Goal: Transaction & Acquisition: Purchase product/service

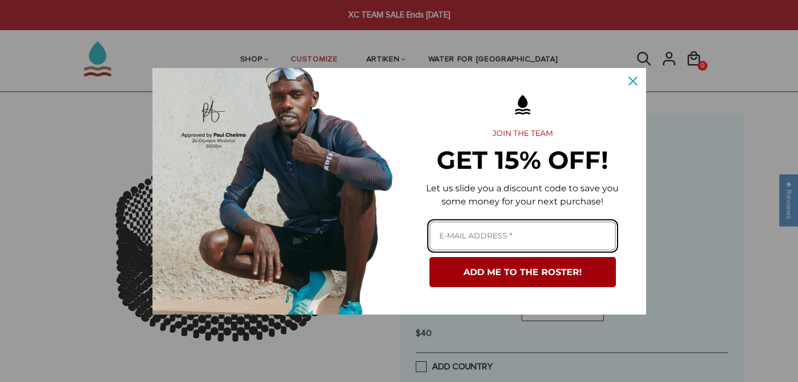
click at [477, 238] on input "Email field" at bounding box center [523, 236] width 187 height 29
type input "[EMAIL_ADDRESS][DOMAIN_NAME]"
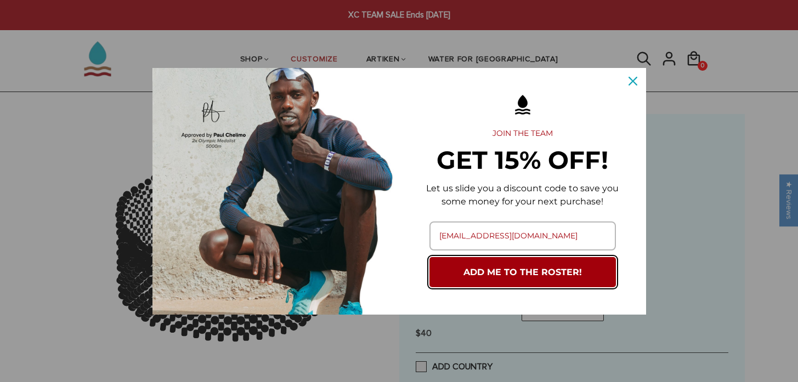
click at [513, 269] on button "ADD ME TO THE ROSTER!" at bounding box center [523, 272] width 187 height 30
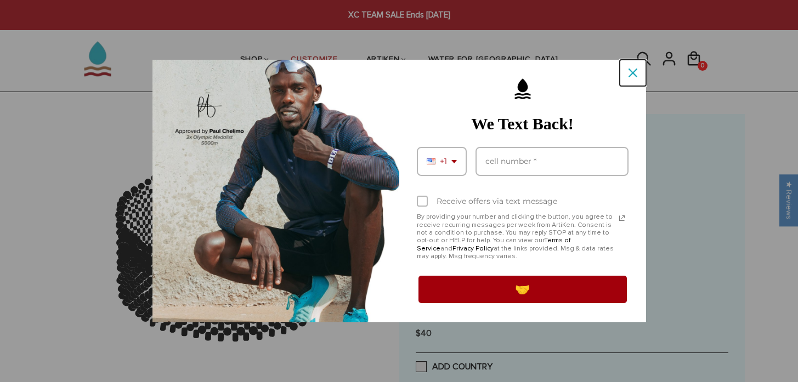
click at [631, 70] on icon "close icon" at bounding box center [633, 73] width 9 height 9
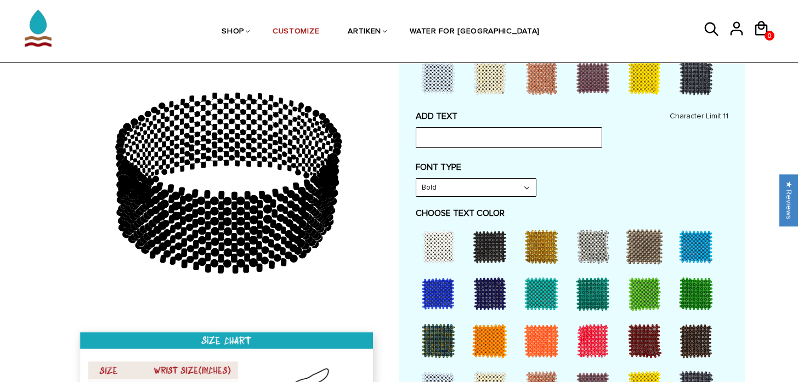
scroll to position [482, 0]
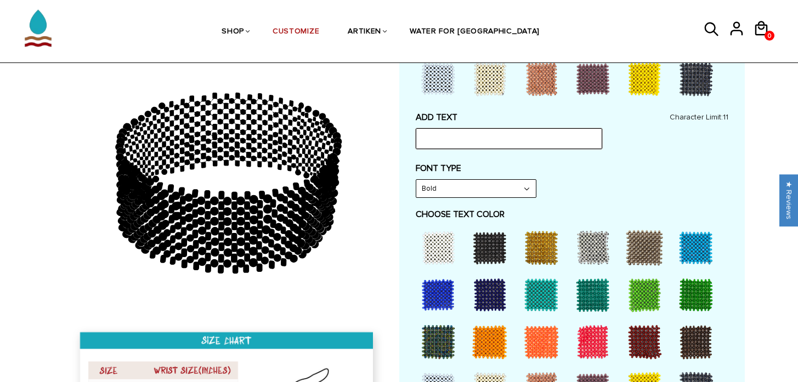
click at [443, 136] on input "text" at bounding box center [509, 138] width 187 height 21
type input "SCXC"
click at [524, 187] on select "Bold" at bounding box center [476, 189] width 120 height 18
click at [416, 180] on select "Bold" at bounding box center [476, 189] width 120 height 18
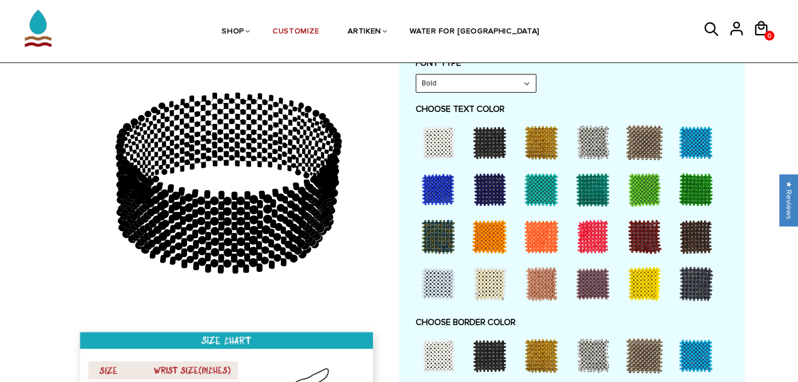
scroll to position [589, 0]
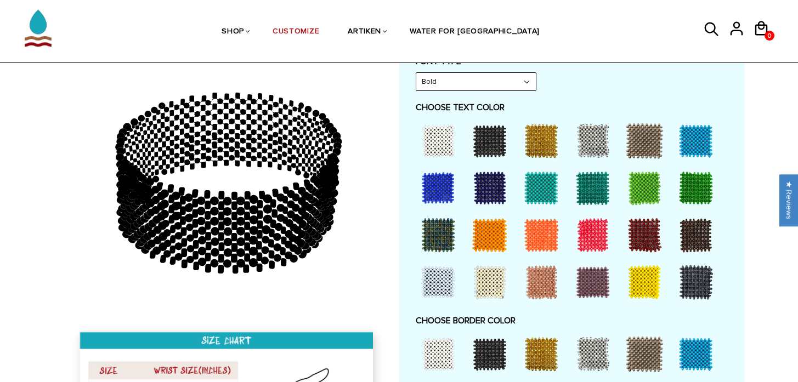
click at [437, 140] on div at bounding box center [438, 141] width 44 height 44
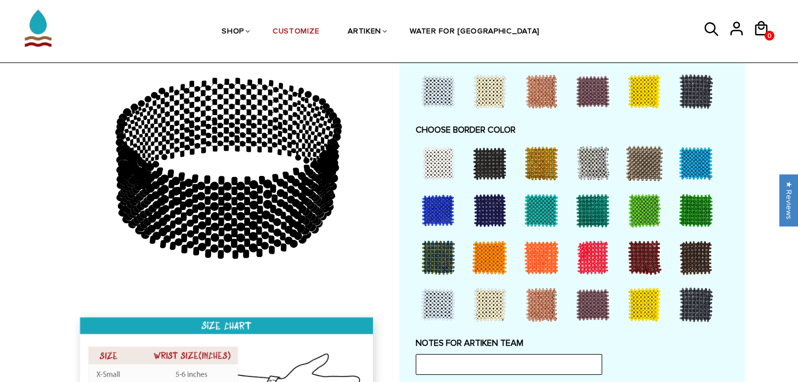
scroll to position [778, 0]
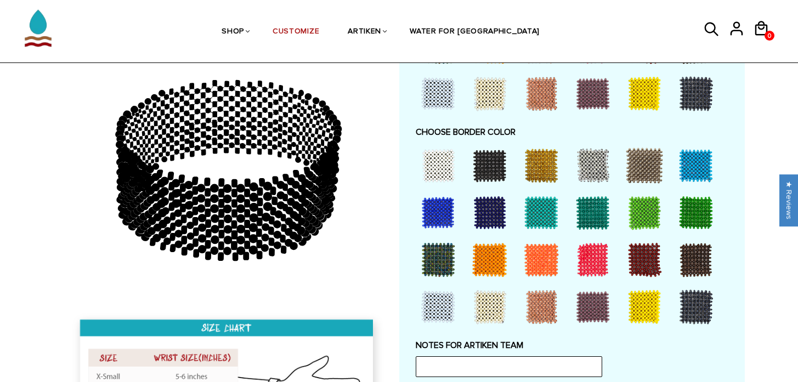
click at [641, 255] on div at bounding box center [645, 260] width 44 height 44
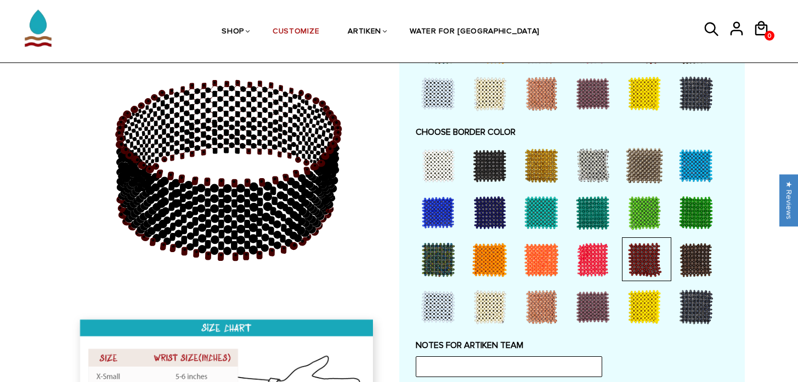
click at [641, 255] on div at bounding box center [645, 260] width 44 height 44
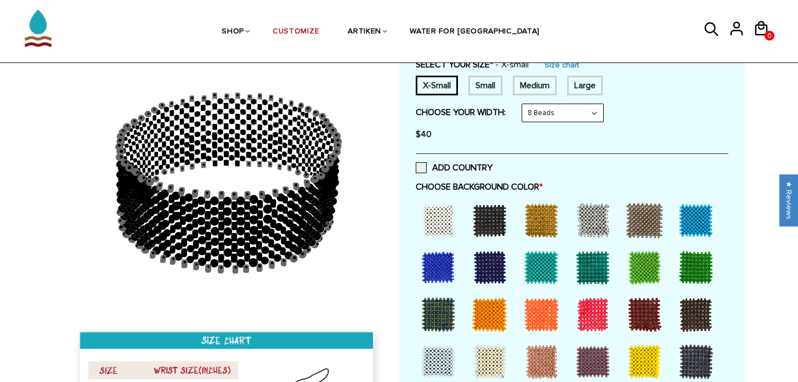
scroll to position [0, 0]
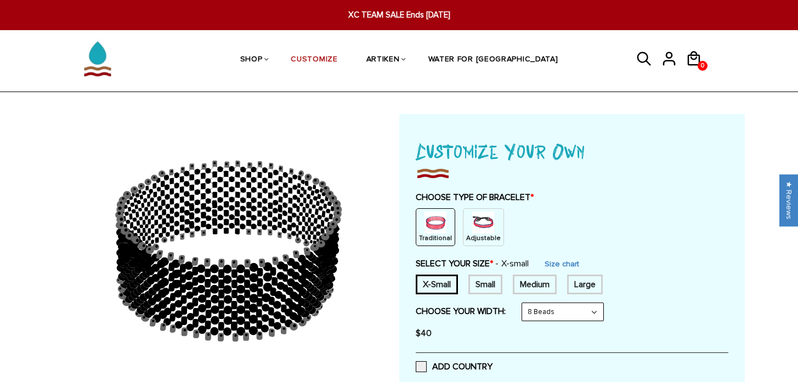
click at [477, 226] on img at bounding box center [483, 223] width 22 height 22
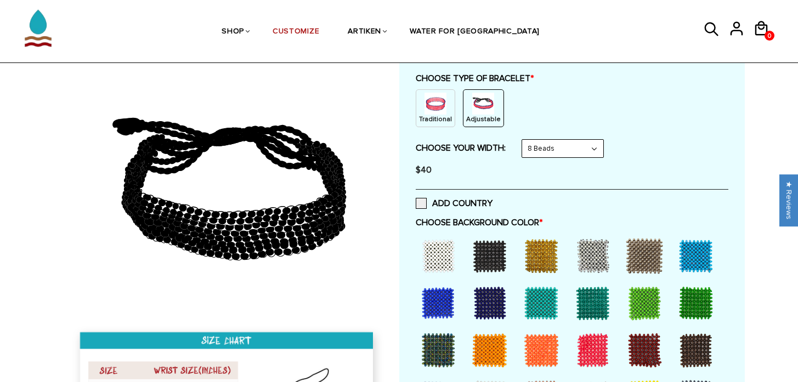
scroll to position [122, 0]
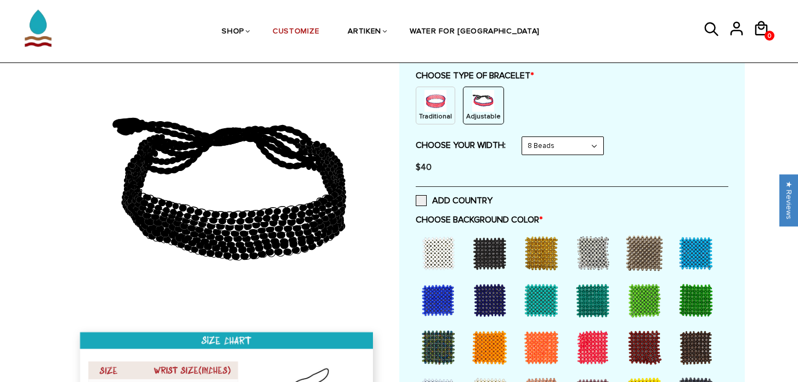
click at [595, 144] on select "8 Beads 6 Beads 10 Beads" at bounding box center [562, 146] width 81 height 18
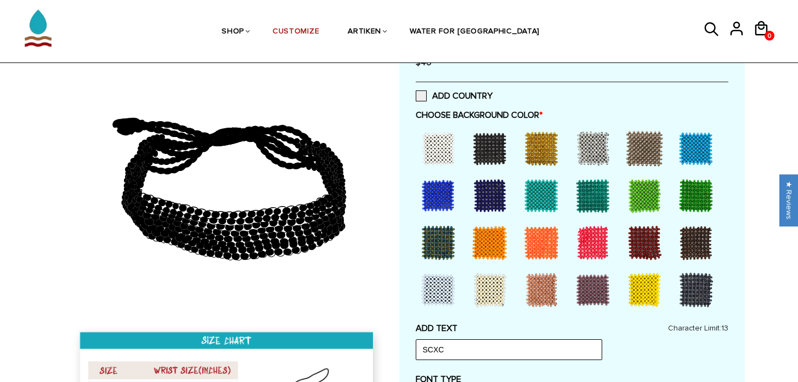
scroll to position [236, 0]
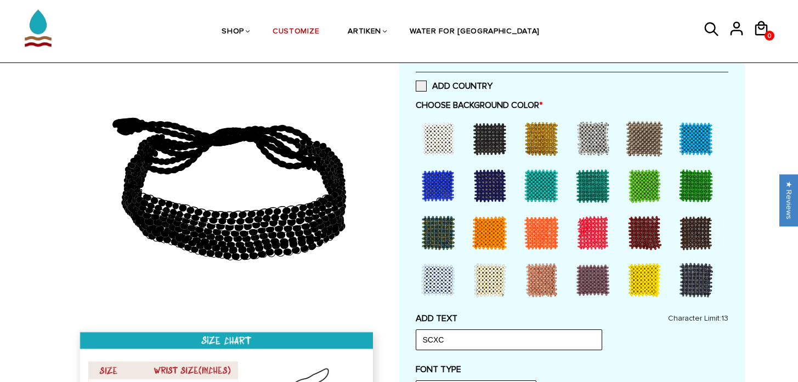
click at [641, 231] on div at bounding box center [645, 233] width 44 height 44
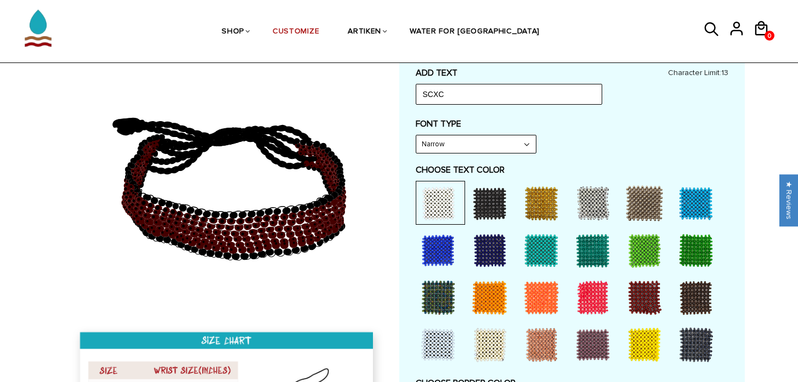
scroll to position [486, 0]
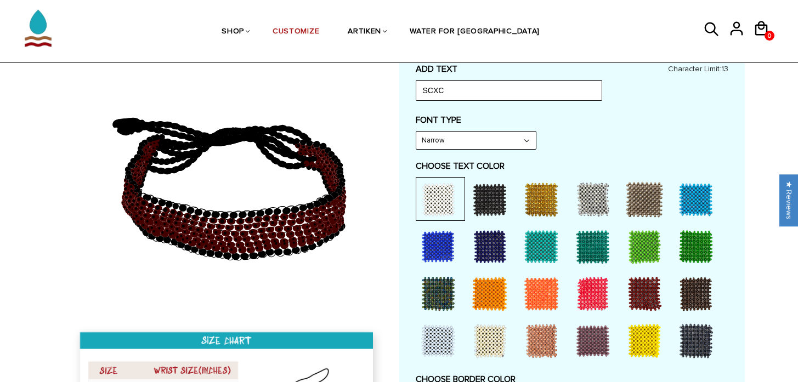
click at [527, 139] on select "Narrow Bold" at bounding box center [476, 141] width 120 height 18
select select "Bold"
click at [416, 132] on select "Narrow Bold" at bounding box center [476, 141] width 120 height 18
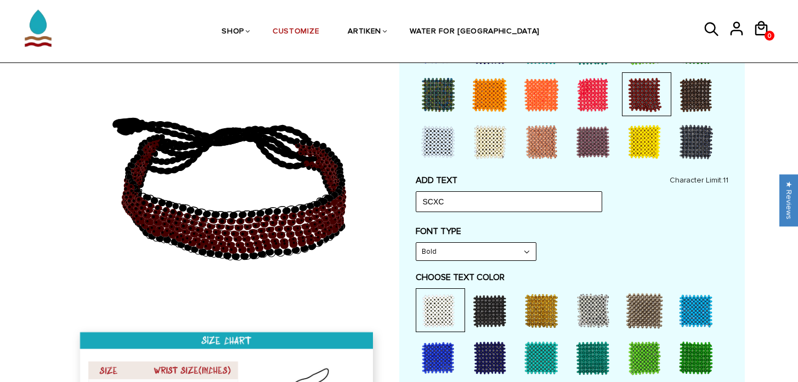
scroll to position [369, 0]
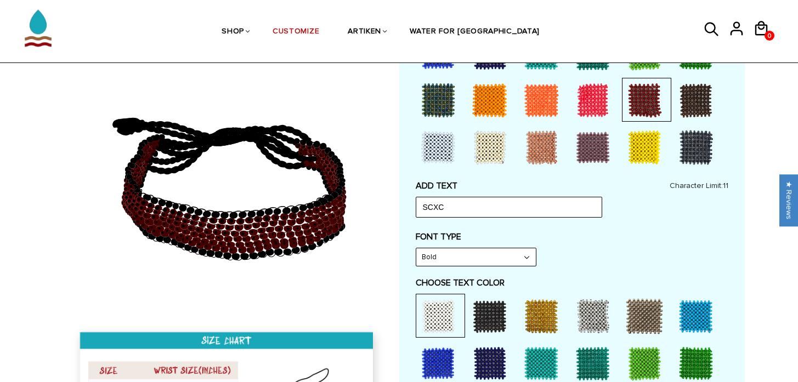
click at [438, 313] on div at bounding box center [438, 317] width 44 height 44
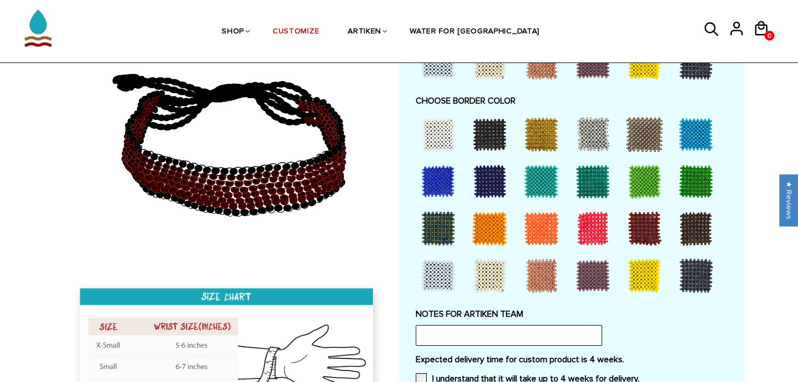
scroll to position [767, 0]
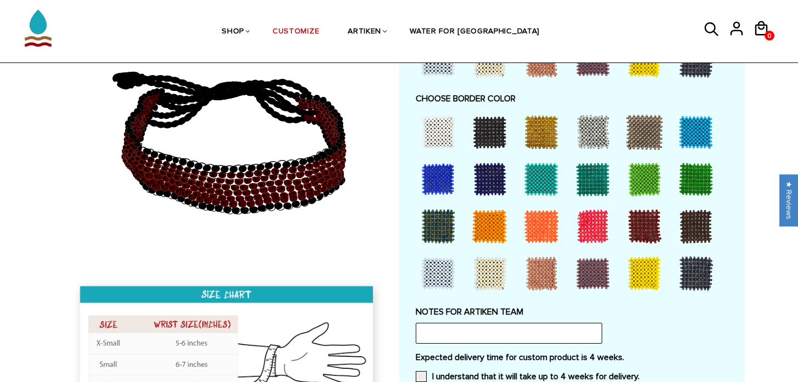
click at [591, 133] on div at bounding box center [593, 132] width 44 height 44
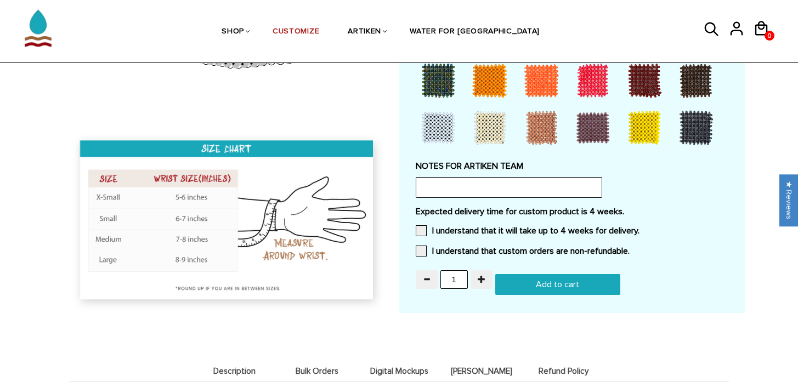
scroll to position [956, 0]
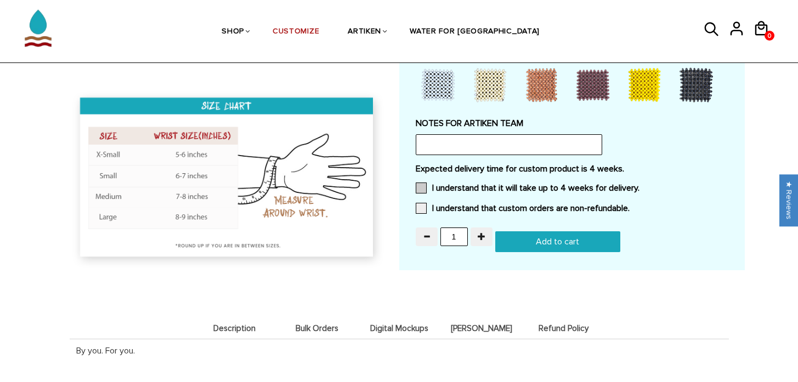
click at [420, 184] on span at bounding box center [421, 188] width 11 height 11
click at [640, 185] on input "I understand that it will take up to 4 weeks for delivery." at bounding box center [640, 185] width 0 height 0
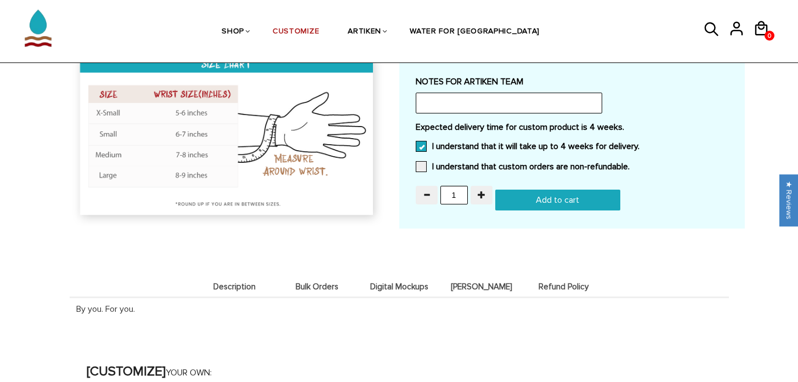
scroll to position [953, 0]
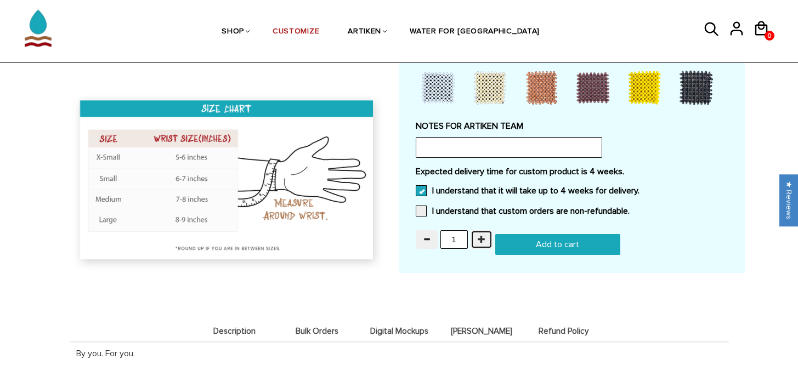
click at [479, 236] on span "button" at bounding box center [482, 239] width 8 height 8
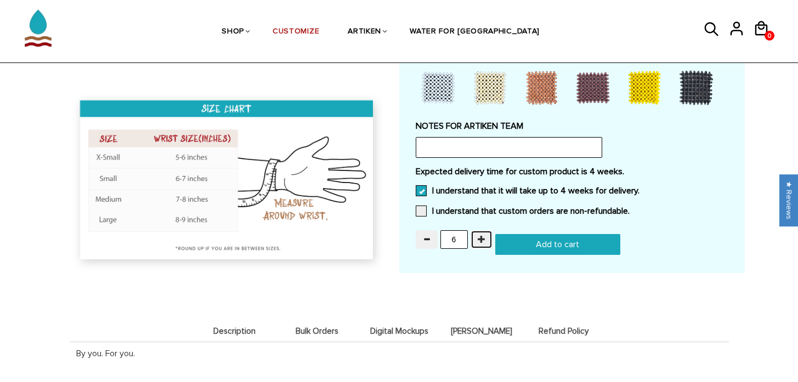
click at [479, 236] on span "button" at bounding box center [482, 239] width 8 height 8
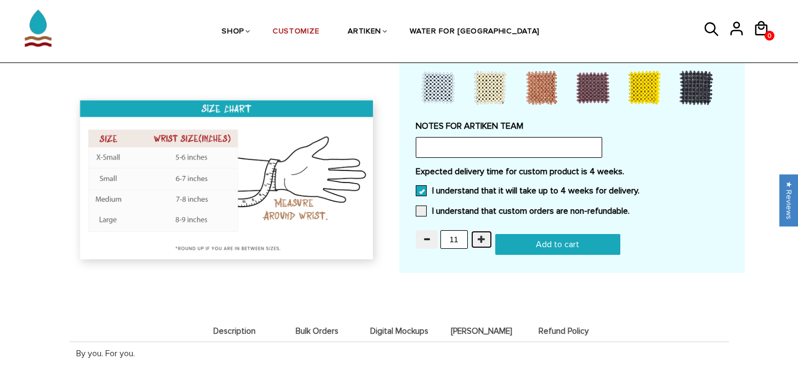
click at [479, 236] on span "button" at bounding box center [482, 239] width 8 height 8
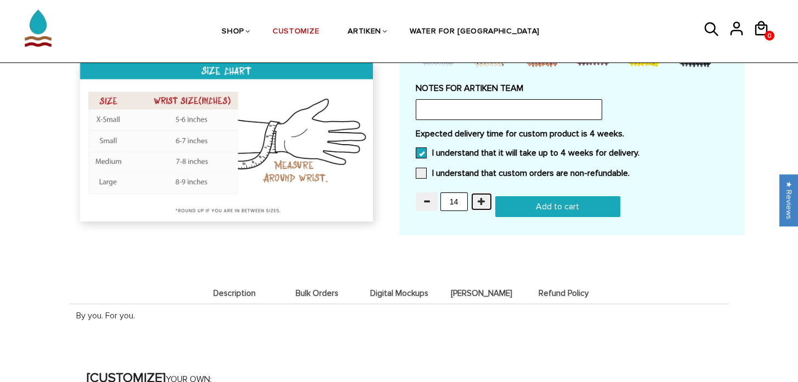
scroll to position [995, 0]
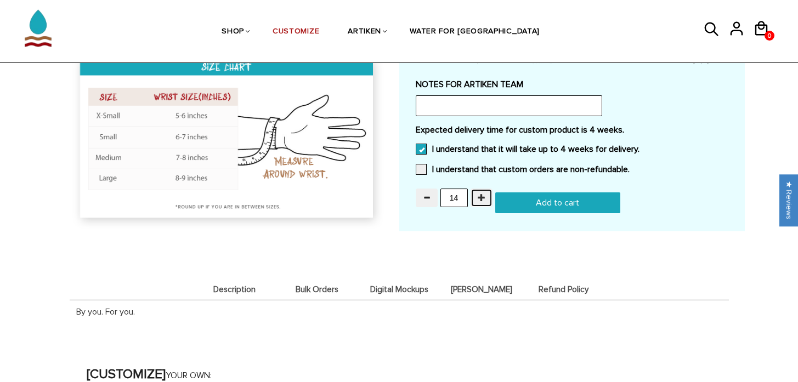
click at [480, 194] on span "button" at bounding box center [482, 198] width 8 height 8
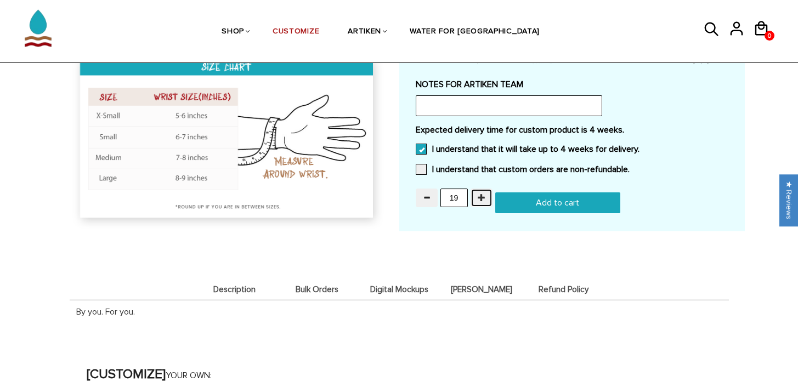
click at [480, 194] on span "button" at bounding box center [482, 198] width 8 height 8
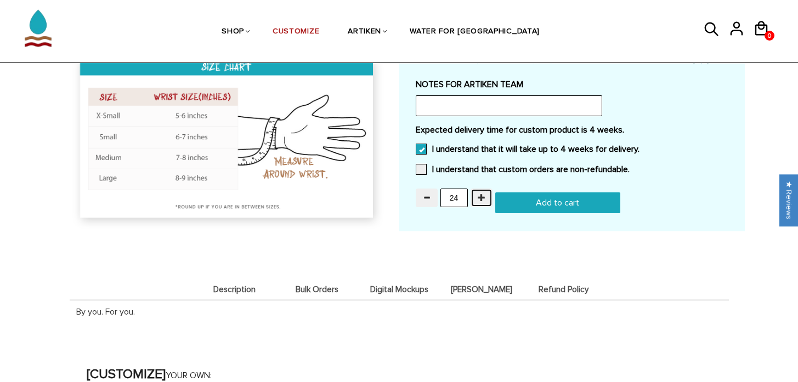
click at [480, 194] on span "button" at bounding box center [482, 198] width 8 height 8
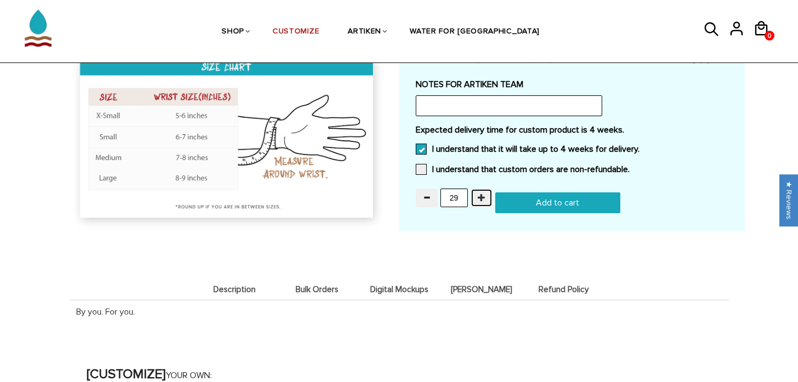
click at [480, 194] on span "button" at bounding box center [482, 198] width 8 height 8
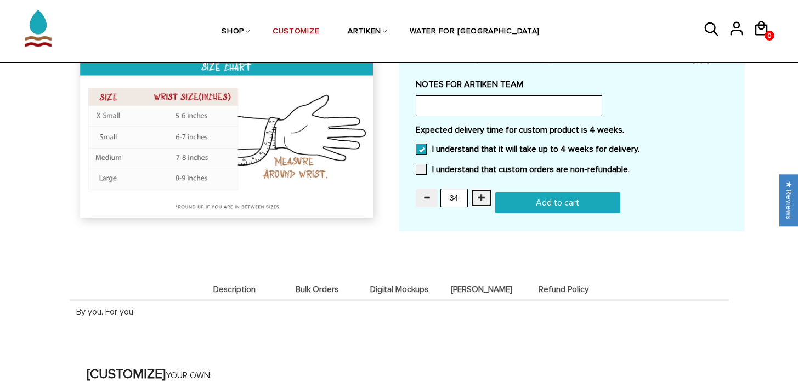
click at [480, 194] on span "button" at bounding box center [482, 198] width 8 height 8
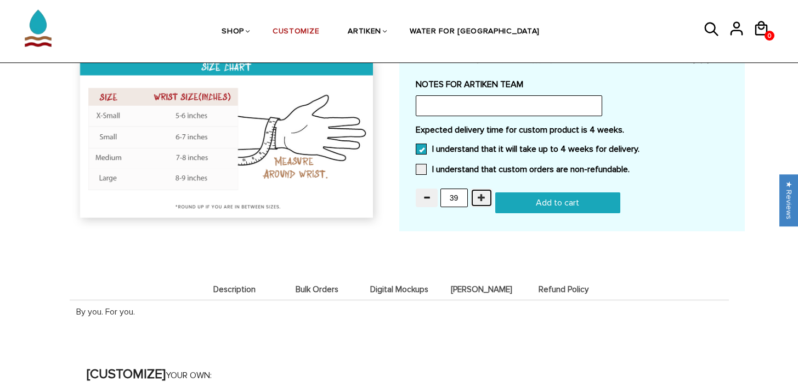
click at [480, 194] on span "button" at bounding box center [482, 198] width 8 height 8
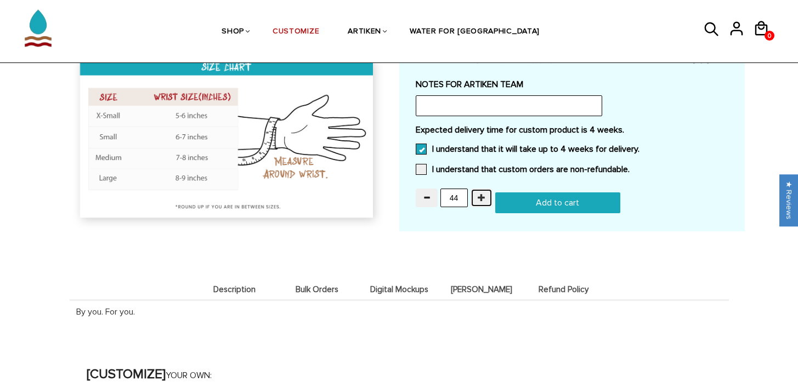
click at [480, 194] on span "button" at bounding box center [482, 198] width 8 height 8
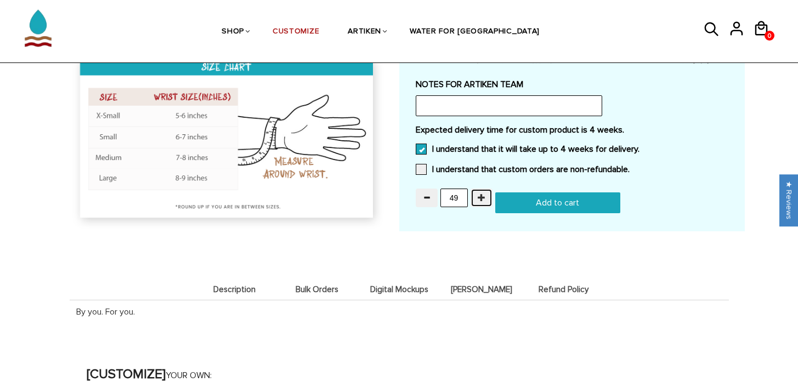
click at [480, 194] on span "button" at bounding box center [482, 198] width 8 height 8
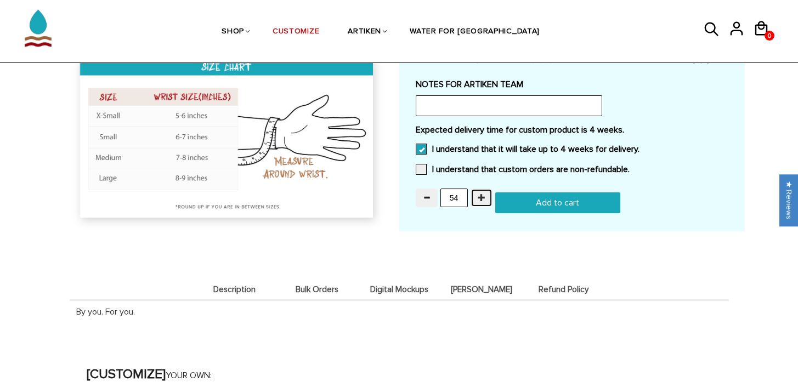
click at [480, 194] on span "button" at bounding box center [482, 198] width 8 height 8
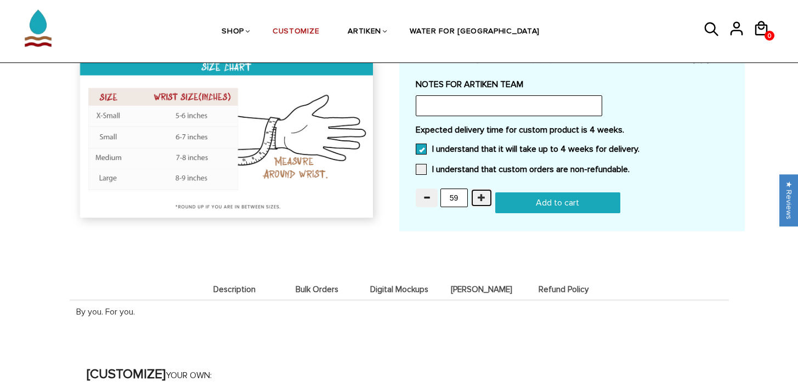
click at [480, 194] on span "button" at bounding box center [482, 198] width 8 height 8
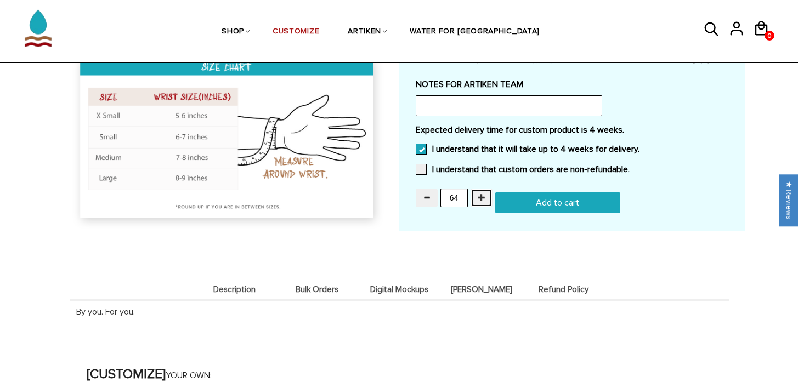
click at [480, 194] on span "button" at bounding box center [482, 198] width 8 height 8
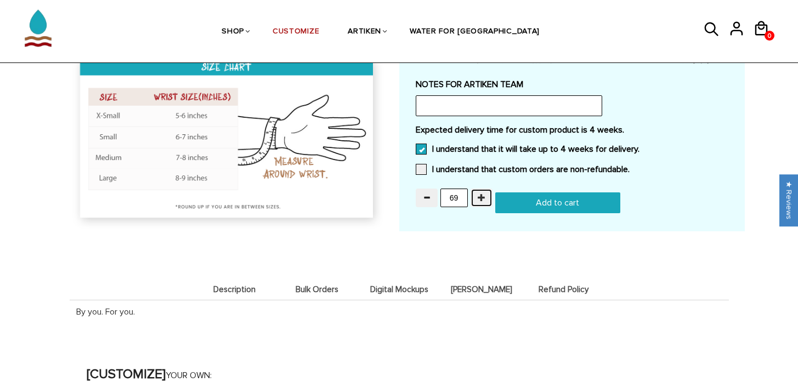
click at [480, 194] on span "button" at bounding box center [482, 198] width 8 height 8
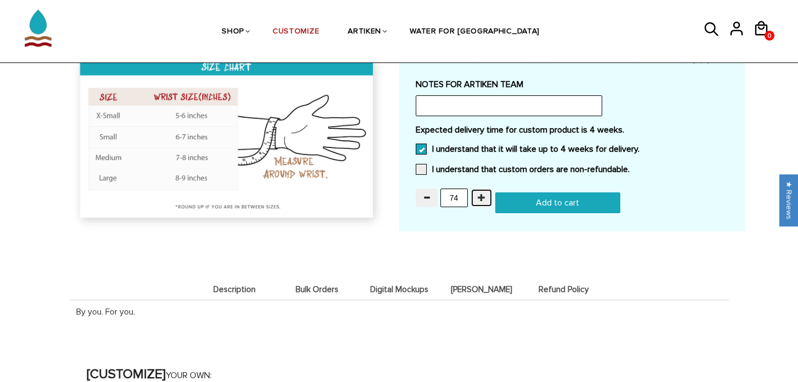
click at [480, 194] on span "button" at bounding box center [482, 198] width 8 height 8
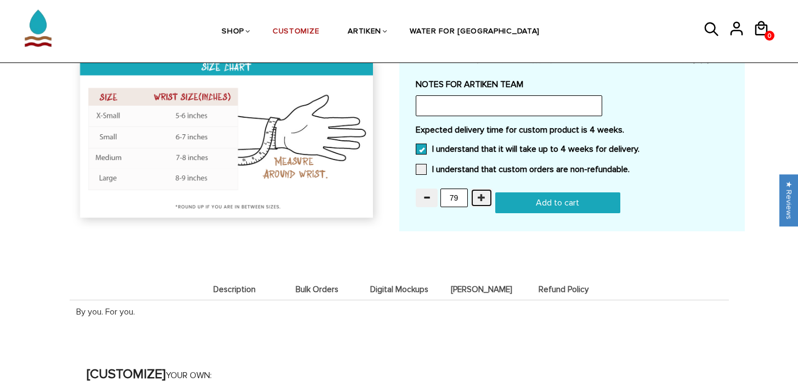
click at [480, 194] on span "button" at bounding box center [482, 198] width 8 height 8
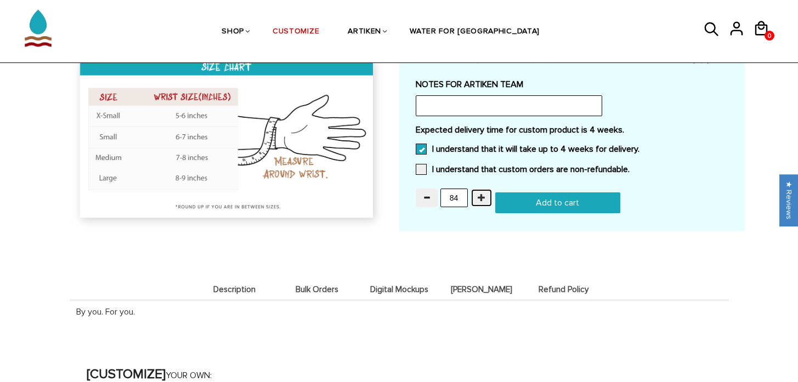
click at [480, 194] on span "button" at bounding box center [482, 198] width 8 height 8
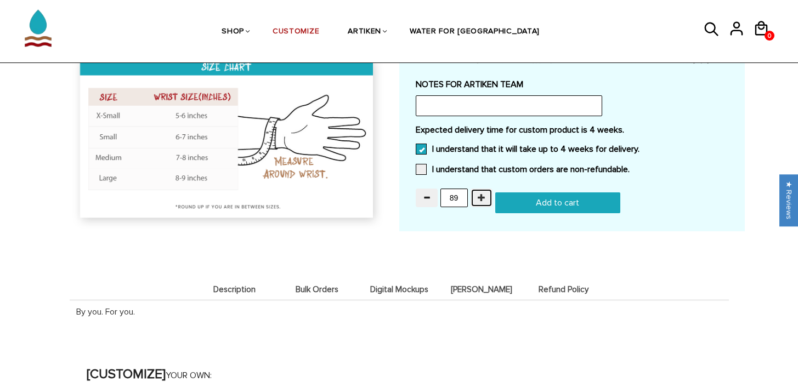
click at [480, 194] on span "button" at bounding box center [482, 198] width 8 height 8
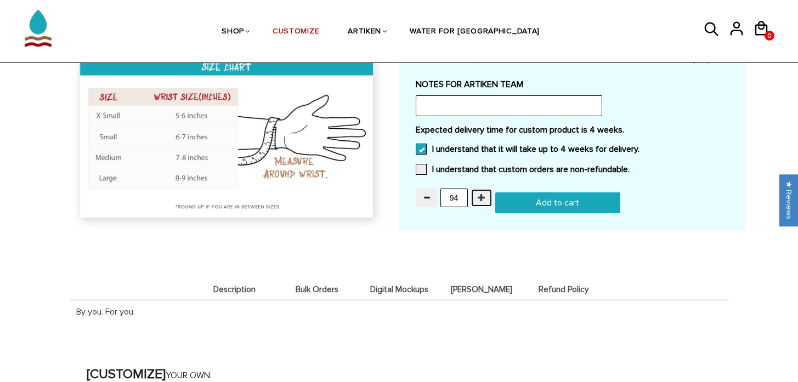
click at [480, 194] on span "button" at bounding box center [482, 198] width 8 height 8
type input "98"
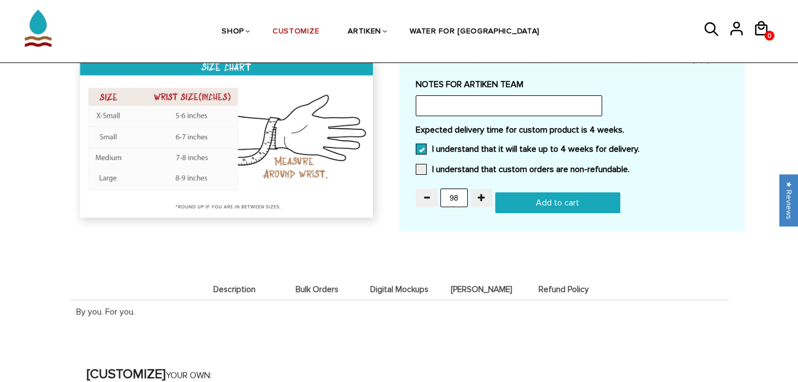
click at [561, 198] on input "Add to cart" at bounding box center [557, 203] width 125 height 21
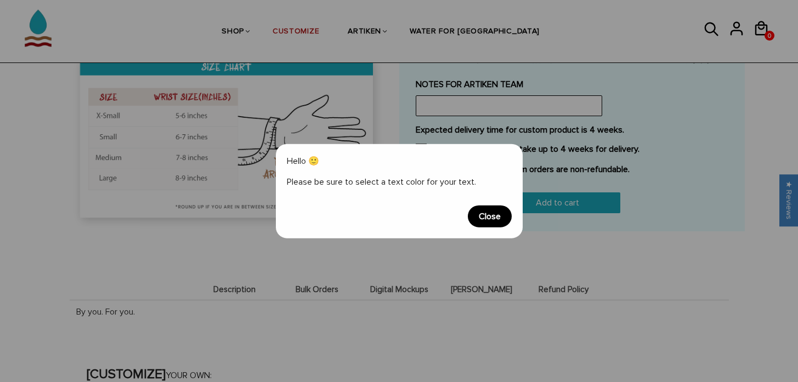
click at [489, 217] on span "Close" at bounding box center [490, 217] width 44 height 22
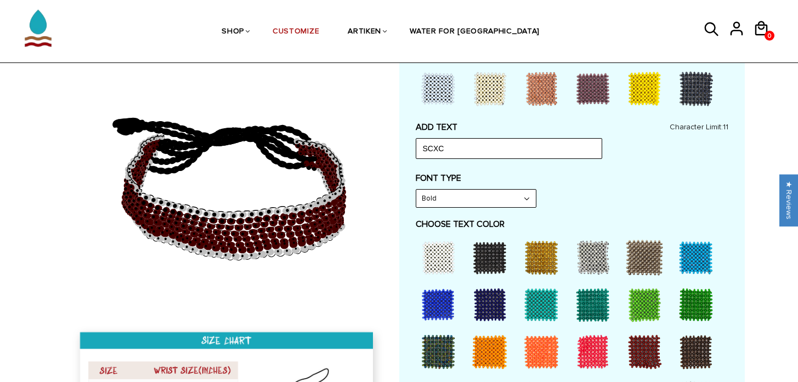
scroll to position [435, 0]
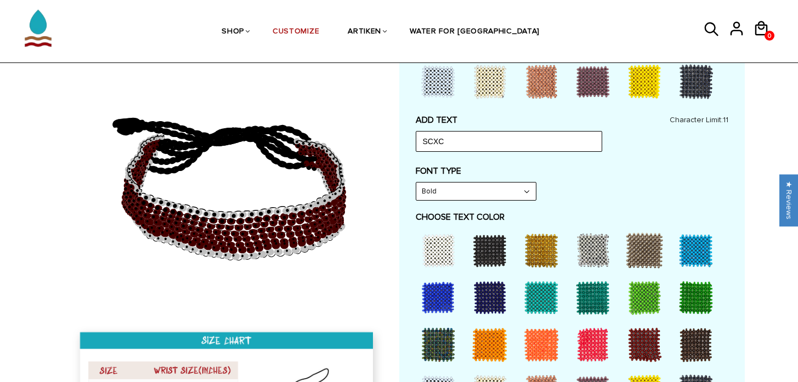
click at [526, 188] on select "Narrow Bold" at bounding box center [476, 192] width 120 height 18
click at [416, 183] on select "Narrow Bold" at bounding box center [476, 192] width 120 height 18
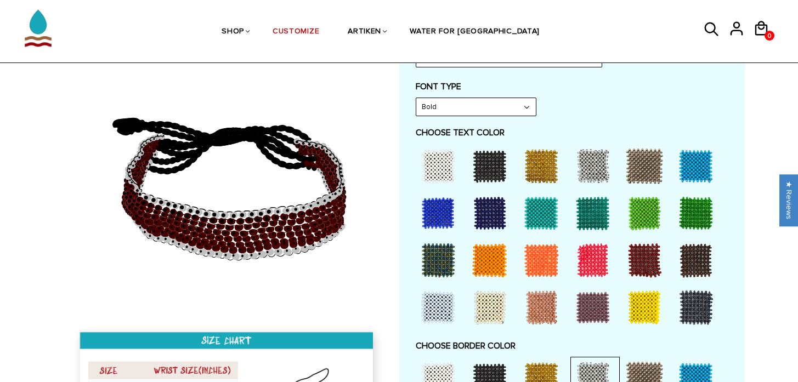
scroll to position [517, 0]
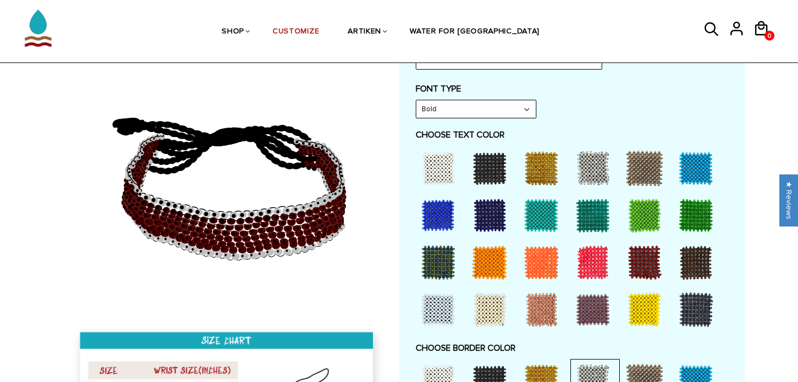
click at [438, 169] on div at bounding box center [438, 168] width 44 height 44
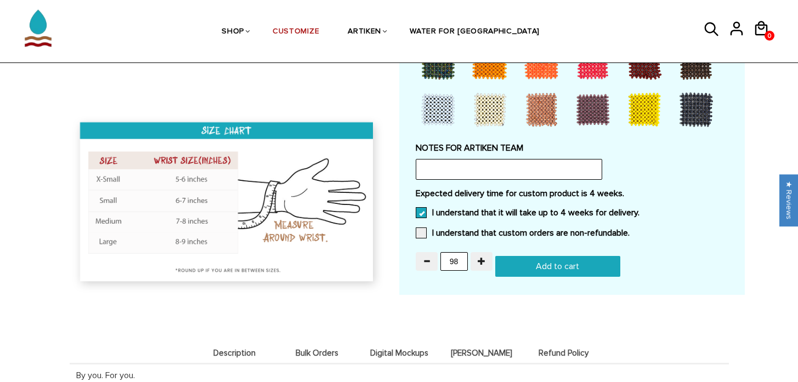
scroll to position [935, 0]
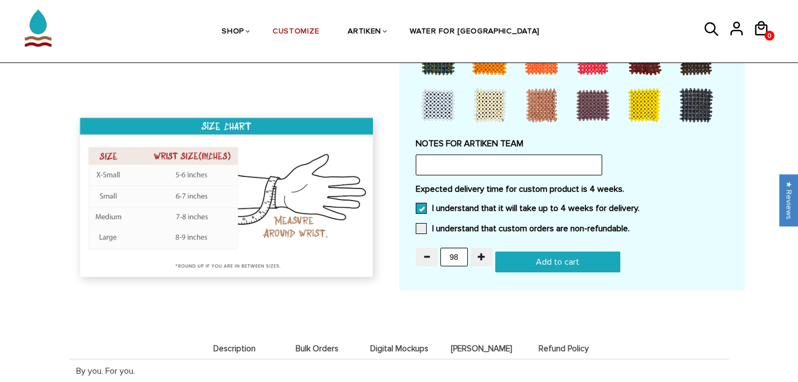
click at [552, 256] on input "Add to cart" at bounding box center [557, 262] width 125 height 21
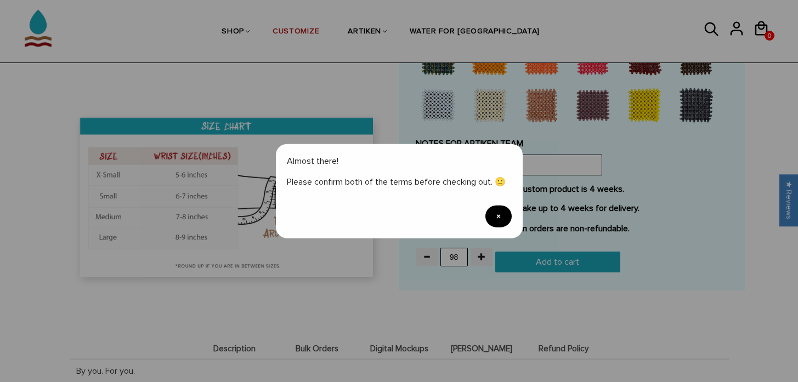
click at [499, 216] on span "×" at bounding box center [499, 217] width 26 height 22
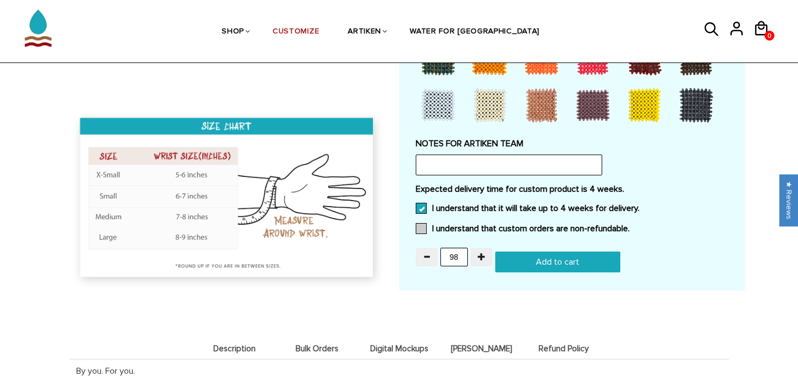
click at [422, 226] on span at bounding box center [421, 228] width 11 height 11
click at [630, 225] on input "I understand that custom orders are non-refundable." at bounding box center [630, 225] width 0 height 0
click at [556, 261] on input "Add to cart" at bounding box center [557, 262] width 125 height 21
type input "Add to cart"
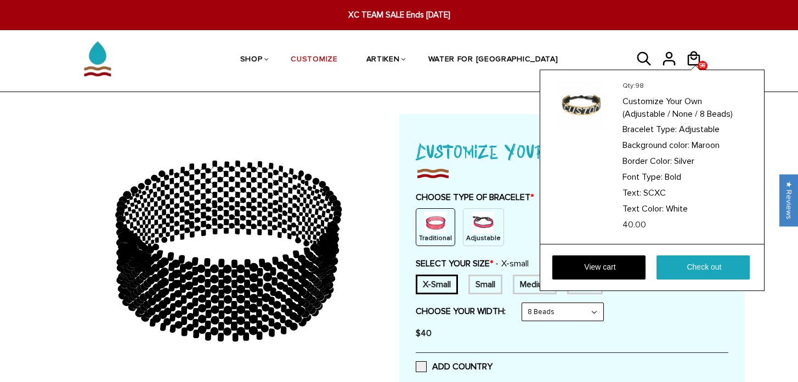
click at [694, 70] on div "Qty: 98 Customize Your Own (Adjustable / None / 8 Beads) Bracelet Type: Adjusta…" at bounding box center [652, 181] width 225 height 222
click at [684, 266] on link "Check out" at bounding box center [703, 268] width 93 height 24
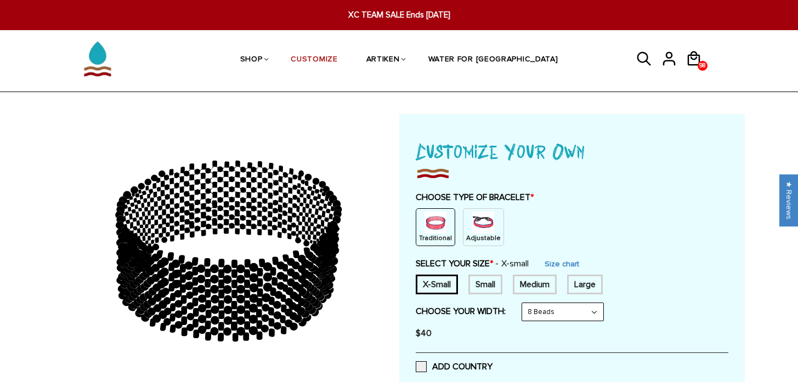
click at [752, 51] on header "SHOP BRACELETS TEXT Inspirational fuel for maximum growth. CREATIVE Click and s…" at bounding box center [399, 47] width 798 height 90
click at [584, 51] on ul "SHOP BRACELETS TEXT Inspirational fuel for maximum growth." at bounding box center [399, 59] width 439 height 57
click at [669, 58] on icon at bounding box center [669, 59] width 16 height 26
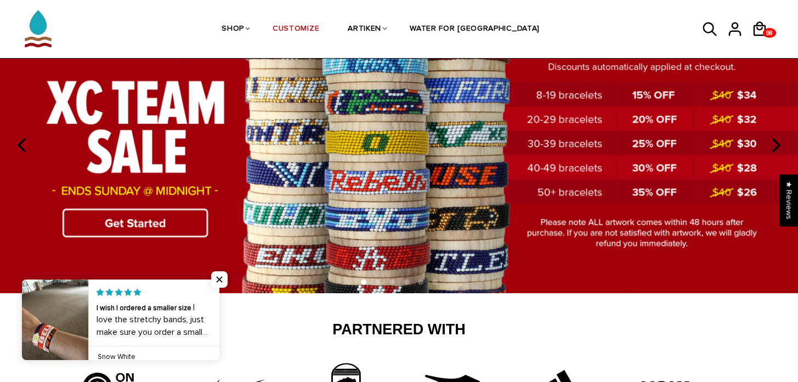
scroll to position [89, 0]
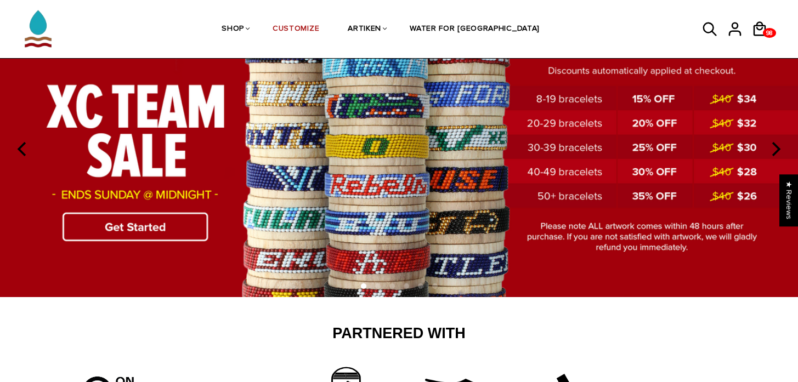
click at [582, 195] on img at bounding box center [399, 149] width 798 height 297
